Goal: Find specific page/section: Find specific page/section

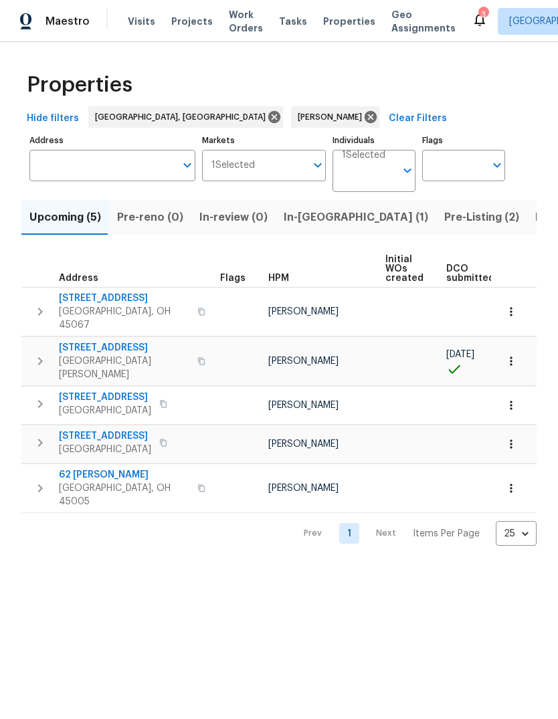
scroll to position [0, 96]
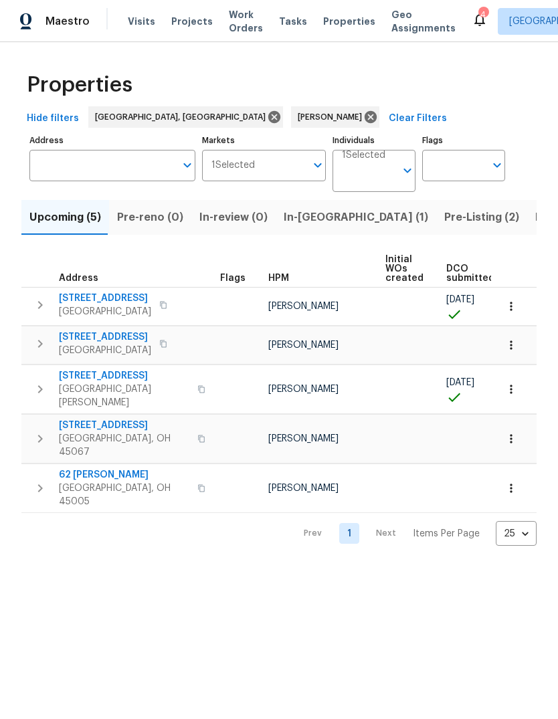
click at [98, 298] on span "[STREET_ADDRESS]" at bounding box center [105, 298] width 92 height 13
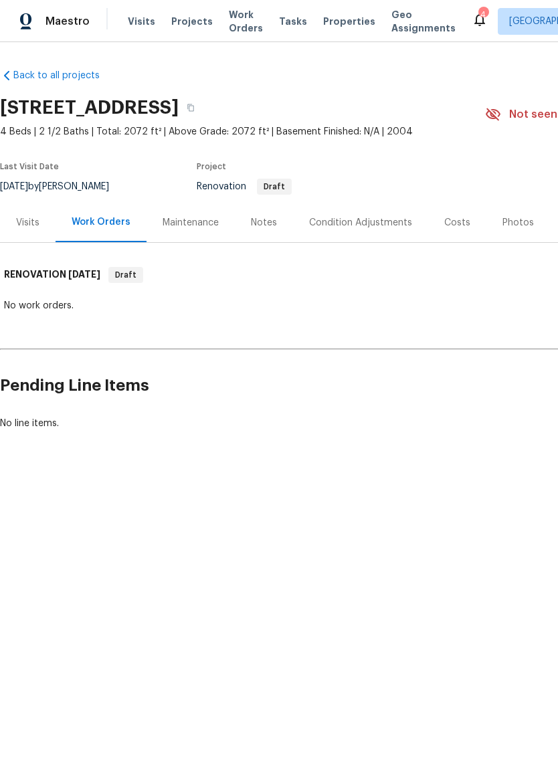
click at [38, 220] on div "Visits" at bounding box center [27, 222] width 23 height 13
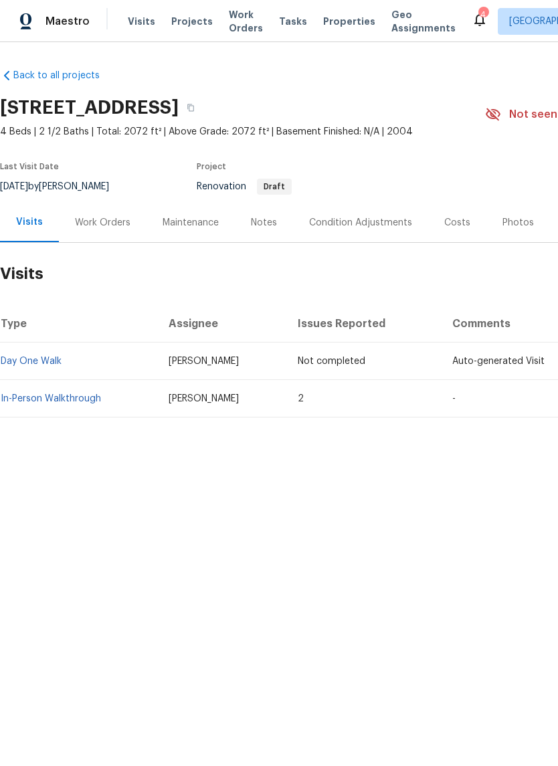
click at [54, 402] on link "In-Person Walkthrough" at bounding box center [51, 398] width 100 height 9
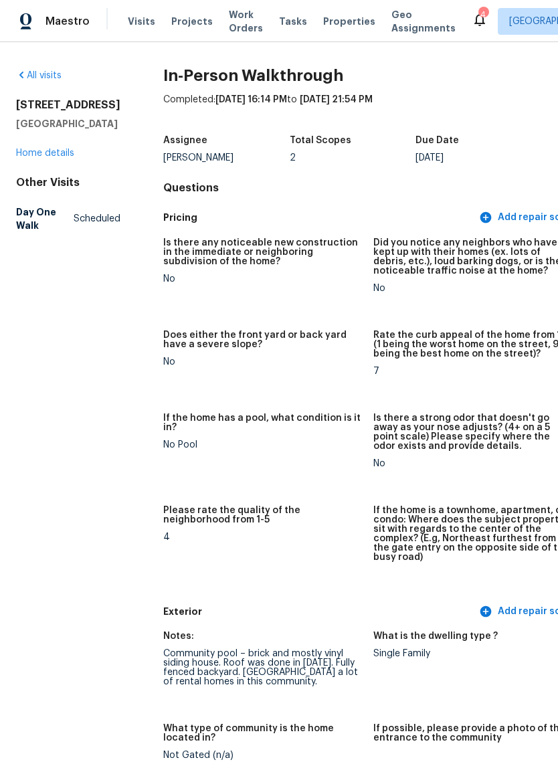
click at [49, 158] on link "Home details" at bounding box center [45, 153] width 58 height 9
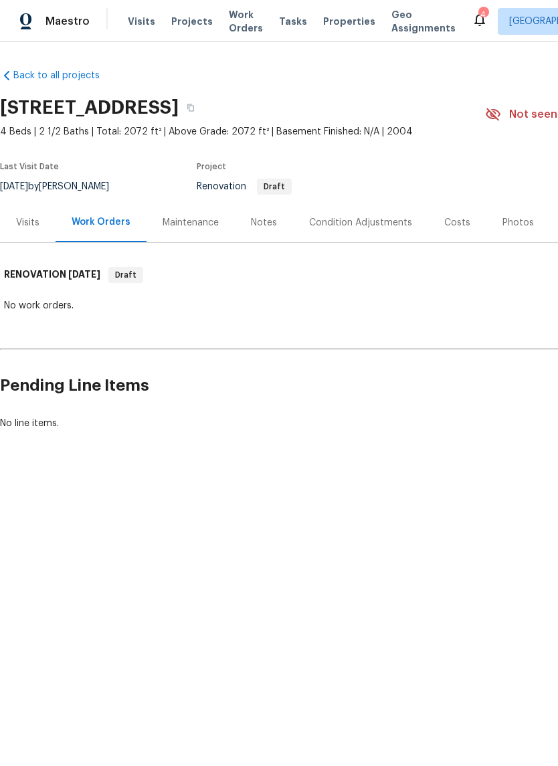
click at [40, 226] on div "Visits" at bounding box center [28, 222] width 56 height 39
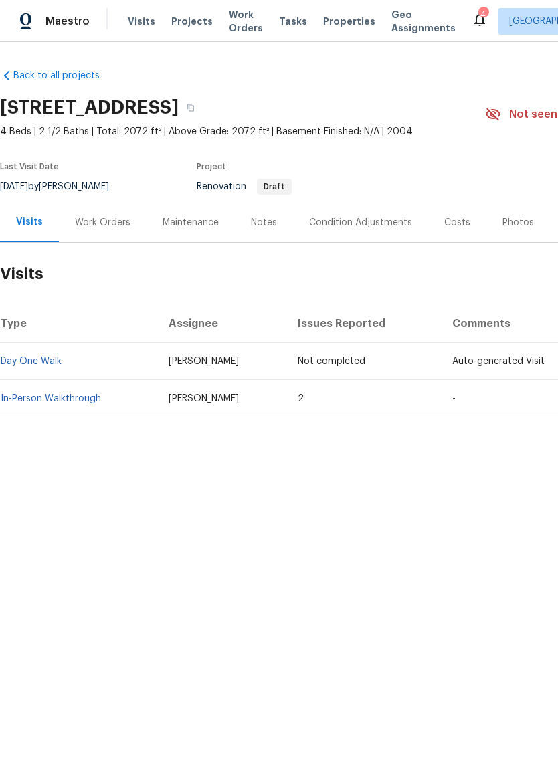
click at [74, 396] on link "In-Person Walkthrough" at bounding box center [51, 398] width 100 height 9
